Goal: Navigation & Orientation: Find specific page/section

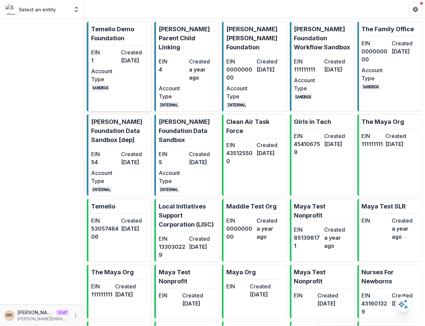
click at [115, 47] on link "Temelio Demo Foundation EIN 1 Created 3 years ago Account Type SANDBOX" at bounding box center [119, 67] width 65 height 90
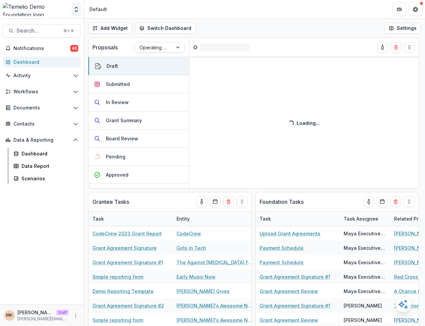
click at [75, 8] on polyline "Open entity switcher" at bounding box center [76, 7] width 3 height 1
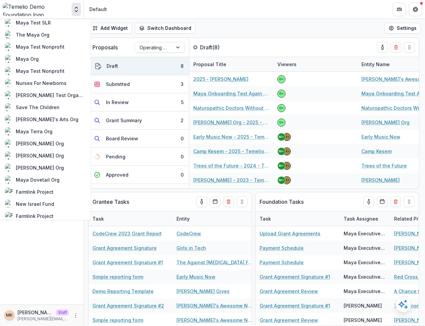
scroll to position [371, 0]
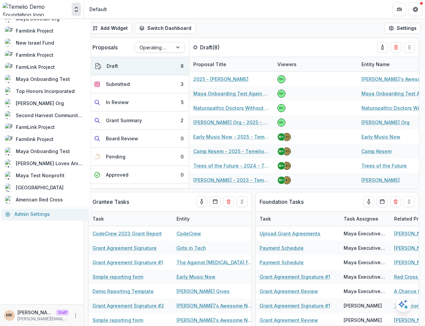
click at [45, 213] on link "Admin Settings" at bounding box center [45, 214] width 88 height 11
